Goal: Information Seeking & Learning: Find specific page/section

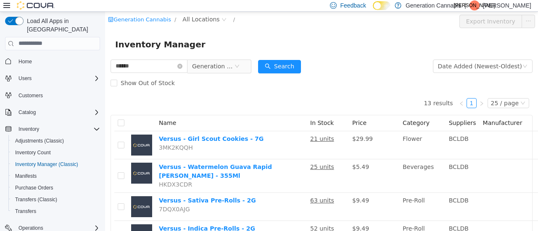
scroll to position [47, 0]
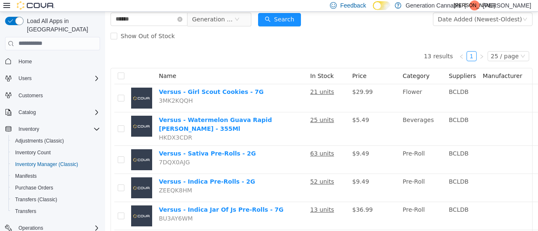
click at [137, 20] on input "******" at bounding box center [148, 18] width 77 height 13
type input "*******"
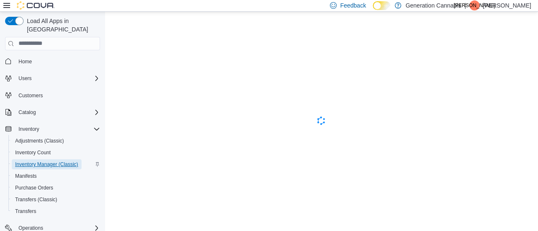
click at [47, 161] on span "Inventory Manager (Classic)" at bounding box center [46, 164] width 63 height 7
click at [42, 150] on span "Inventory Count" at bounding box center [33, 153] width 36 height 7
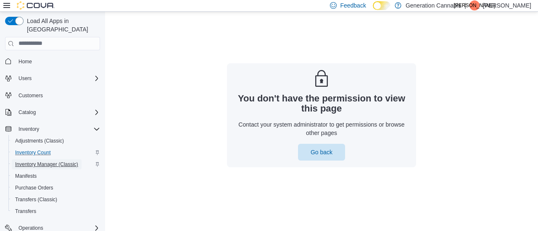
click at [42, 161] on span "Inventory Manager (Classic)" at bounding box center [46, 164] width 63 height 7
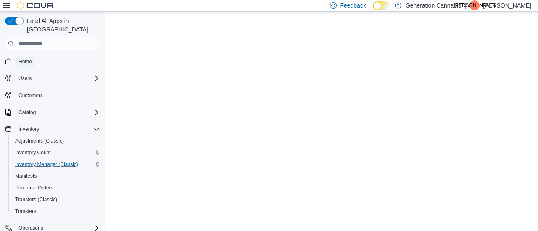
click at [33, 57] on link "Home" at bounding box center [25, 62] width 20 height 10
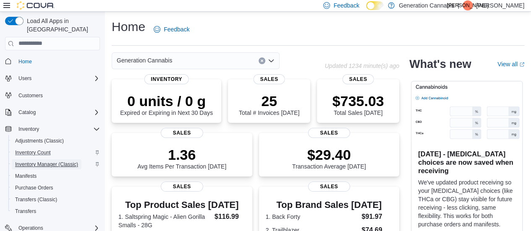
click at [44, 161] on span "Inventory Manager (Classic)" at bounding box center [46, 164] width 63 height 7
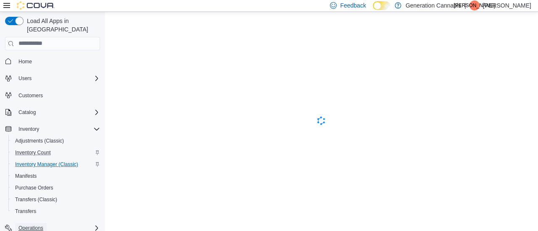
click at [35, 225] on span "Operations" at bounding box center [30, 228] width 25 height 7
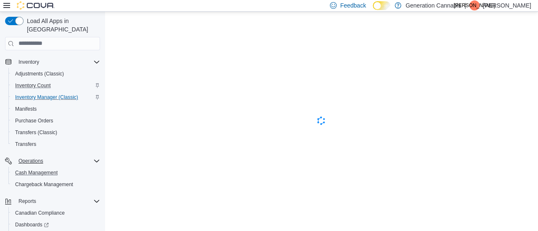
click at [51, 167] on button "Cash Management" at bounding box center [55, 173] width 95 height 12
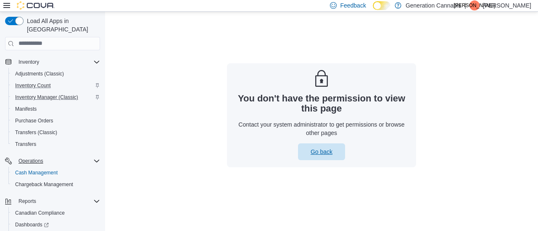
click at [326, 145] on span "Go back" at bounding box center [321, 152] width 37 height 17
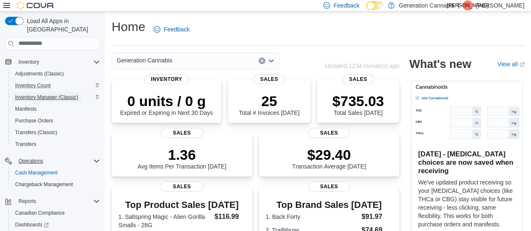
click at [48, 94] on span "Inventory Manager (Classic)" at bounding box center [46, 97] width 63 height 7
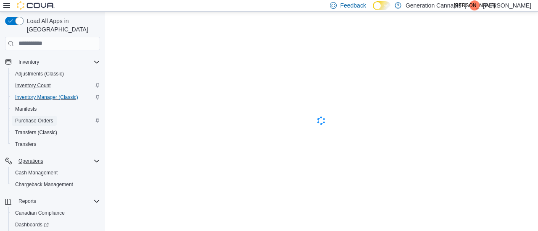
click at [24, 118] on span "Purchase Orders" at bounding box center [34, 121] width 38 height 7
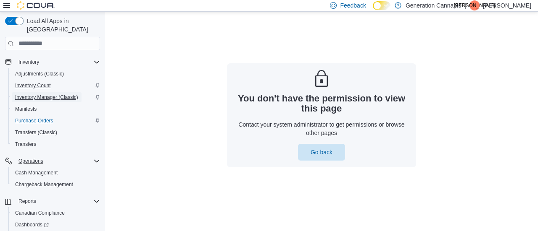
click at [48, 94] on span "Inventory Manager (Classic)" at bounding box center [46, 97] width 63 height 7
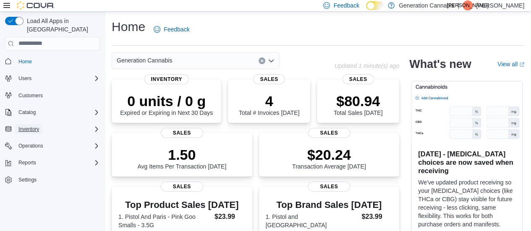
click at [38, 126] on span "Inventory" at bounding box center [28, 129] width 21 height 7
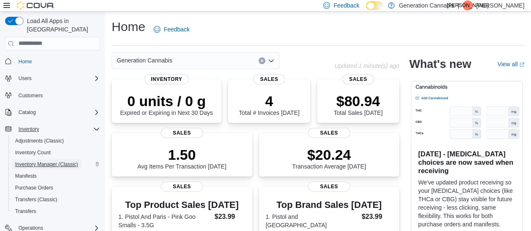
click at [33, 161] on span "Inventory Manager (Classic)" at bounding box center [46, 164] width 63 height 7
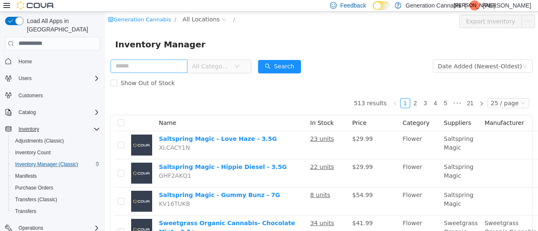
click at [145, 67] on input "text" at bounding box center [148, 65] width 77 height 13
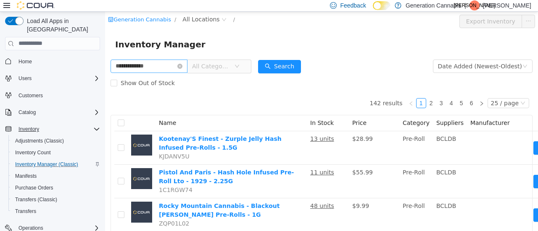
click at [171, 69] on input "**********" at bounding box center [148, 65] width 77 height 13
click at [156, 69] on input "*******" at bounding box center [148, 65] width 77 height 13
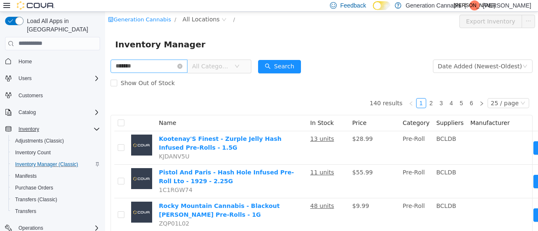
click at [156, 69] on input "*******" at bounding box center [148, 65] width 77 height 13
type input "***"
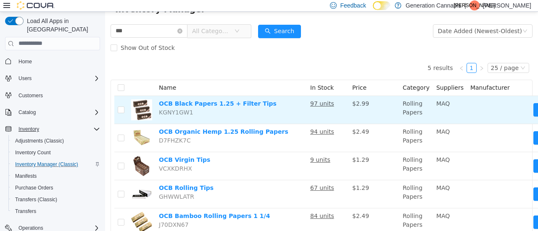
scroll to position [36, 0]
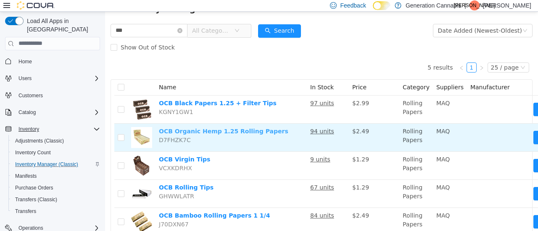
click at [255, 134] on link "OCB Organic Hemp 1.25 Rolling Papers" at bounding box center [223, 131] width 129 height 7
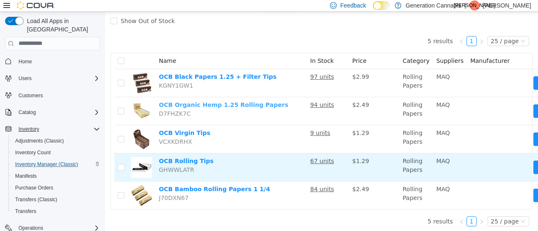
scroll to position [66, 0]
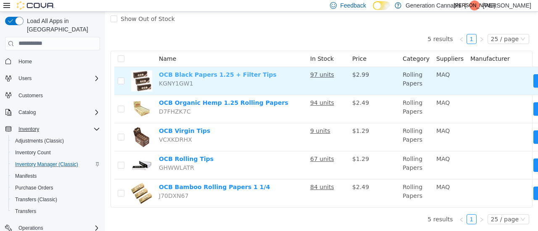
click at [222, 75] on link "OCB Black Papers 1.25 + Filter Tips" at bounding box center [218, 74] width 118 height 7
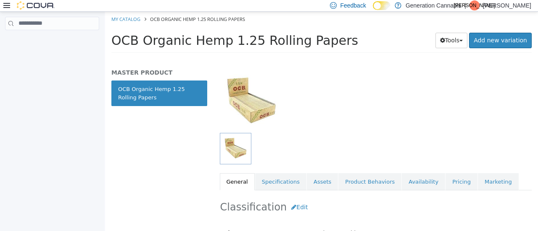
scroll to position [44, 0]
click at [445, 184] on link "Pricing" at bounding box center [461, 182] width 32 height 18
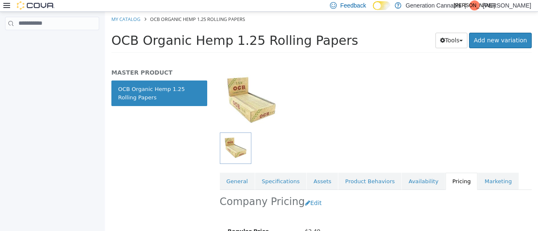
scroll to position [139, 0]
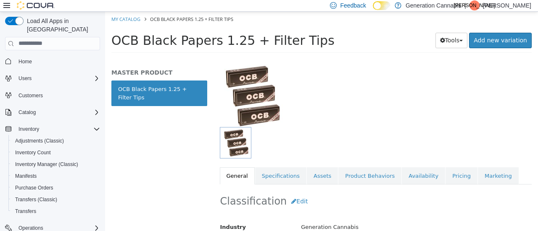
scroll to position [50, 0]
click at [445, 175] on link "Pricing" at bounding box center [461, 176] width 32 height 18
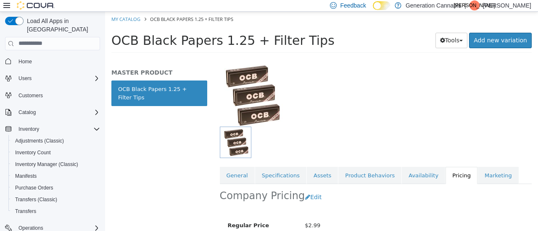
scroll to position [139, 0]
